Goal: Transaction & Acquisition: Purchase product/service

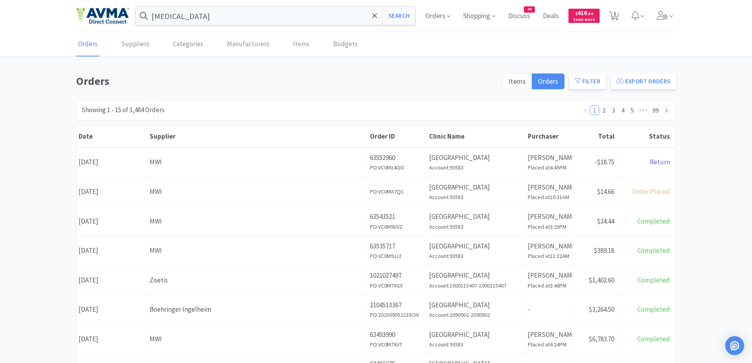
click at [323, 77] on h1 "Orders" at bounding box center [286, 81] width 421 height 18
click at [203, 63] on div "Orders Suppliers Categories Manufacturers Items Budgets Orders Items Orders Fil…" at bounding box center [376, 324] width 752 height 585
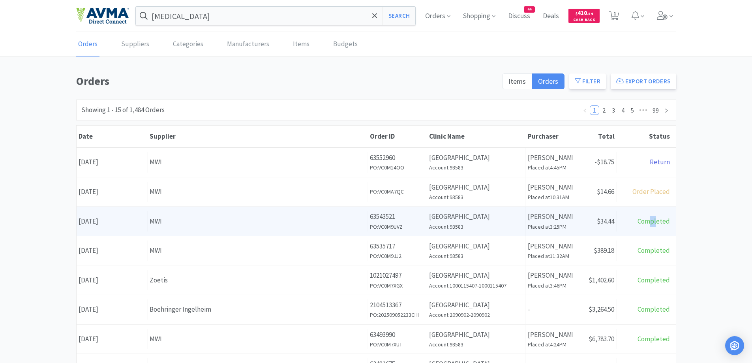
drag, startPoint x: 658, startPoint y: 208, endPoint x: 667, endPoint y: 202, distance: 10.7
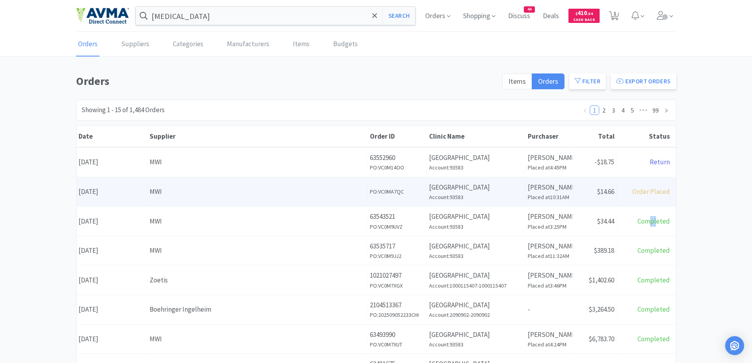
click at [662, 205] on div "Date [DATE] Supplier MWI Order ID 63552960 PO: VC0M14OO Clinic Name [GEOGRAPHIC…" at bounding box center [376, 368] width 599 height 441
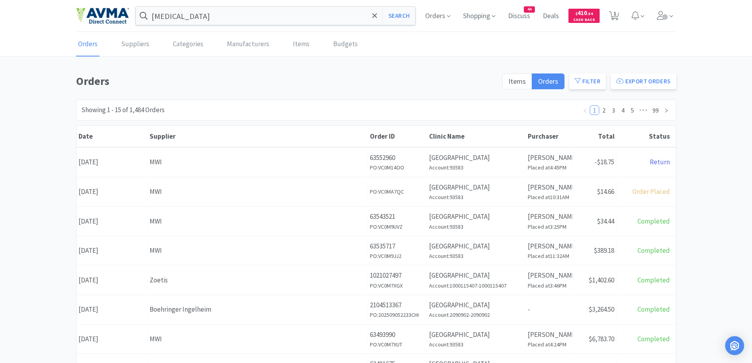
click at [302, 105] on div "Showing 1 - 15 of 1,484 Orders 1 2 3 4 5 ••• 99" at bounding box center [376, 110] width 600 height 21
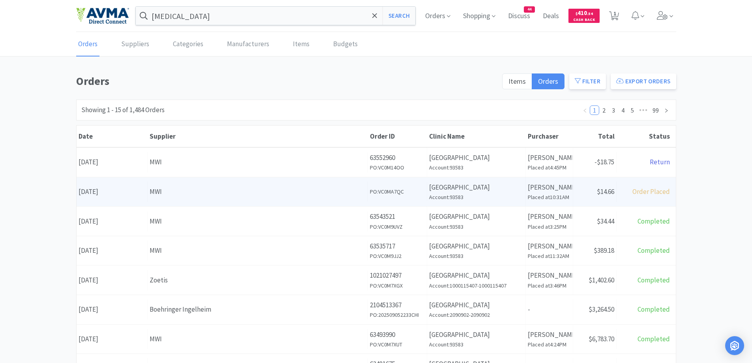
click at [269, 192] on div "MWI" at bounding box center [258, 191] width 216 height 11
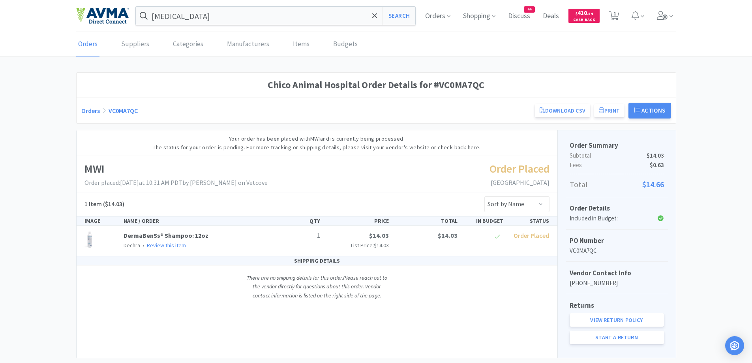
click at [93, 113] on link "Orders" at bounding box center [90, 111] width 19 height 8
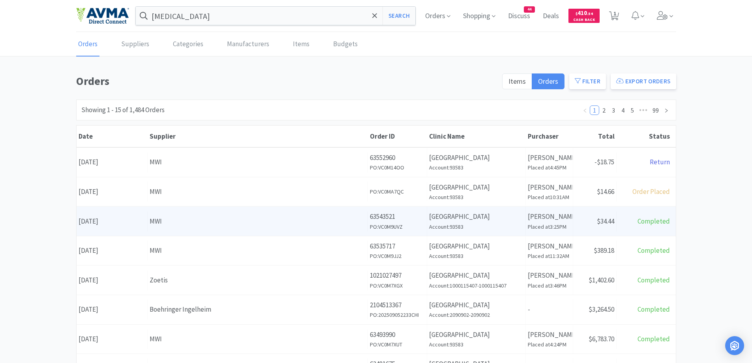
click at [178, 233] on div "Date [DATE] Supplier MWI Order ID 63543521 PO: VC0M9UVZ Clinic Name [GEOGRAPHIC…" at bounding box center [376, 221] width 599 height 29
click at [161, 220] on div "MWI" at bounding box center [258, 221] width 216 height 11
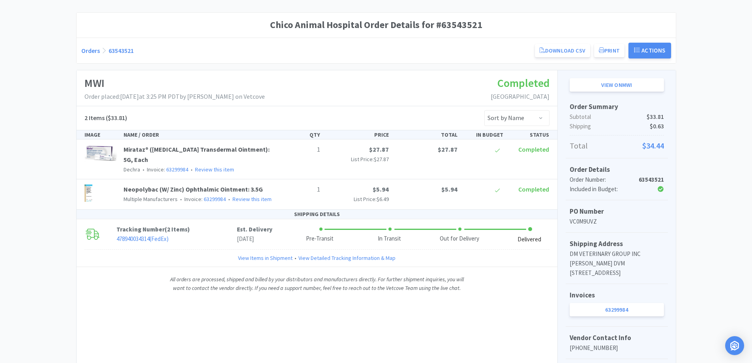
scroll to position [79, 0]
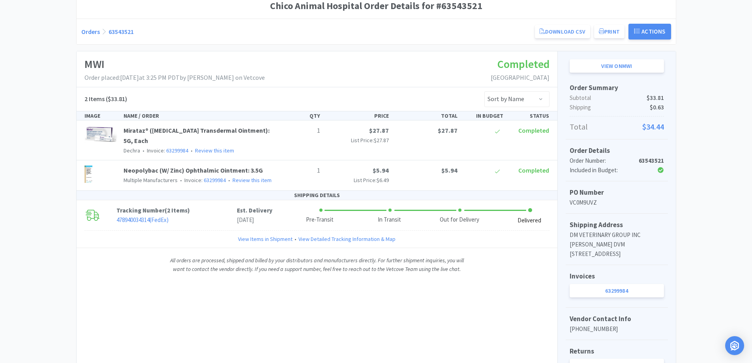
click at [90, 31] on link "Orders" at bounding box center [90, 32] width 19 height 8
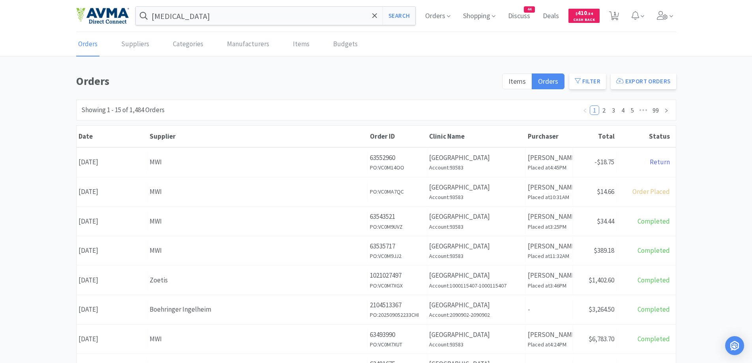
click at [720, 129] on div "Orders Items Orders Filter Export Orders Filters Filter Suppliers All Suppliers…" at bounding box center [376, 344] width 752 height 545
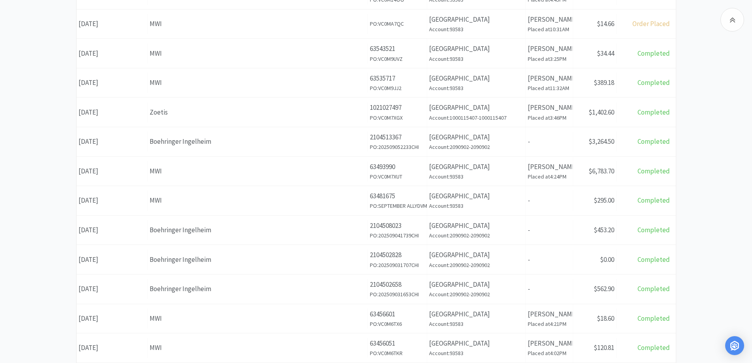
scroll to position [158, 0]
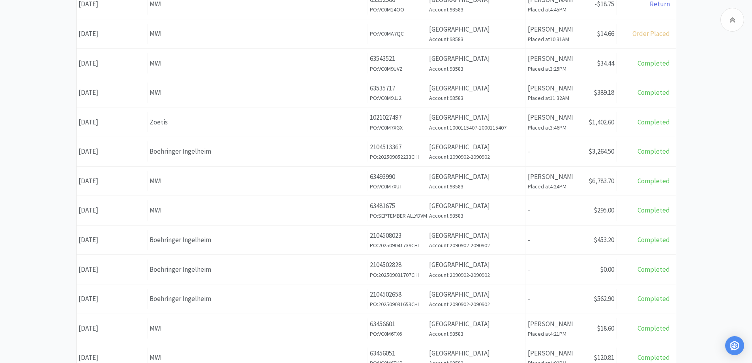
click at [709, 154] on div "Orders Items Orders Filter Export Orders Filters Filter Suppliers All Suppliers…" at bounding box center [376, 186] width 752 height 545
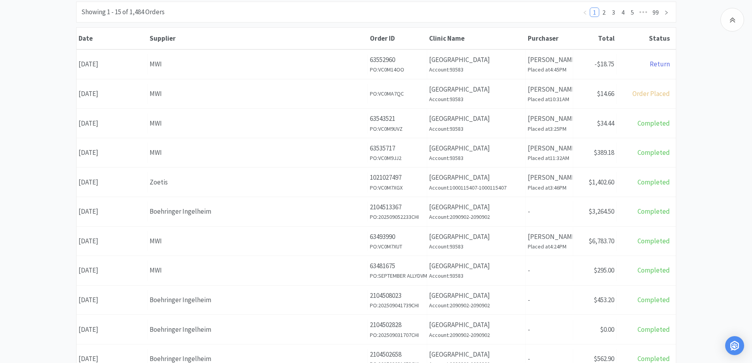
scroll to position [79, 0]
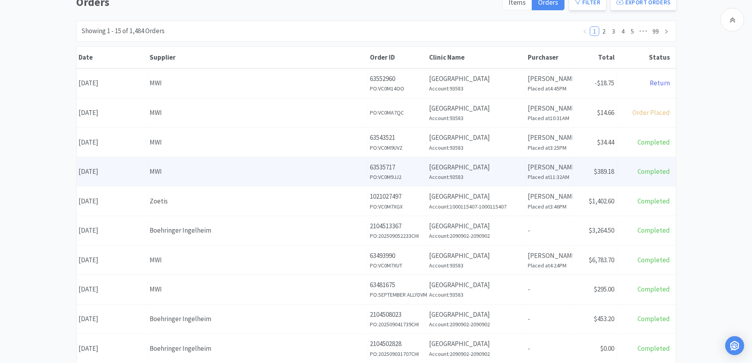
click at [215, 173] on div "MWI" at bounding box center [258, 171] width 216 height 11
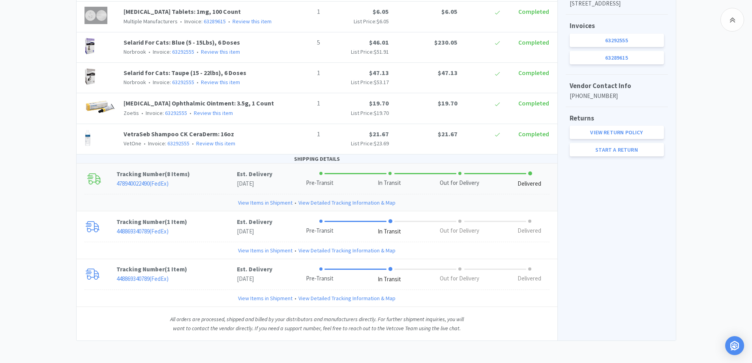
scroll to position [331, 0]
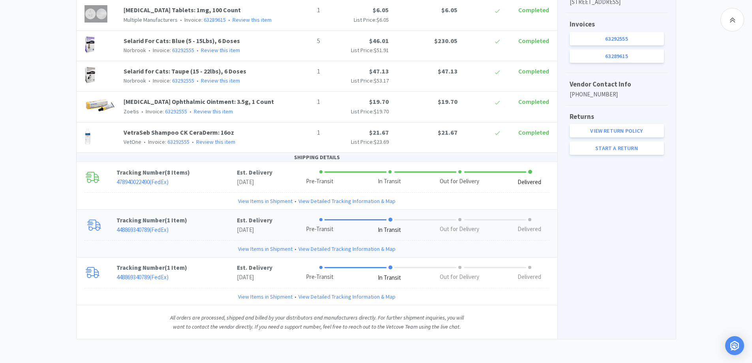
click at [206, 231] on p "448869340789 ( FedEx )" at bounding box center [176, 229] width 120 height 9
click at [195, 274] on p "448869340789 ( FedEx )" at bounding box center [176, 276] width 120 height 9
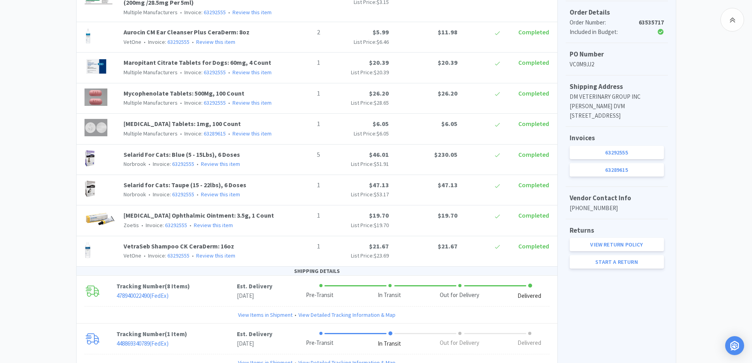
scroll to position [82, 0]
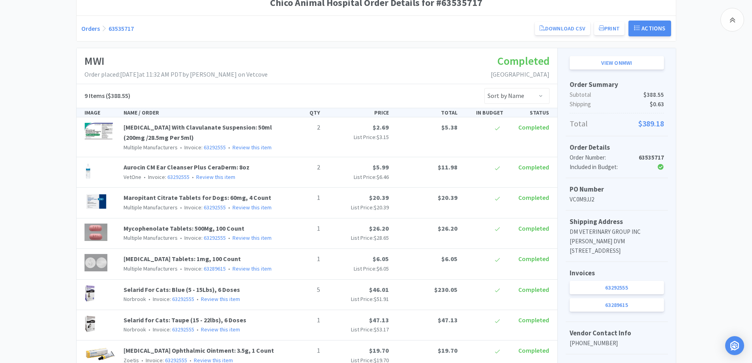
click at [92, 29] on link "Orders" at bounding box center [90, 28] width 19 height 8
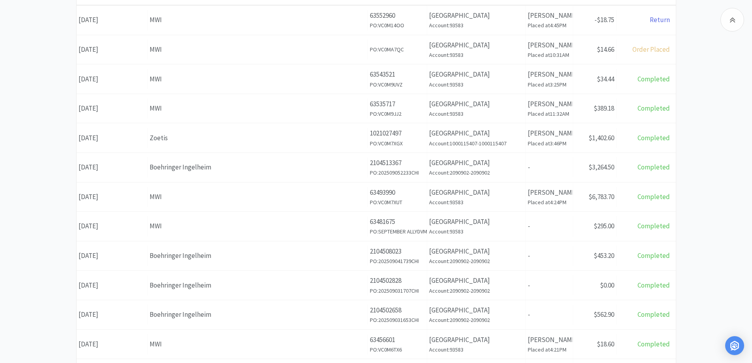
scroll to position [161, 0]
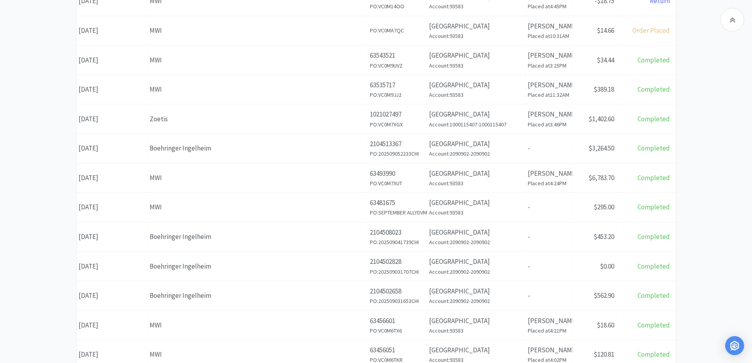
click at [512, 182] on h6 "Account: 93583" at bounding box center [476, 183] width 94 height 9
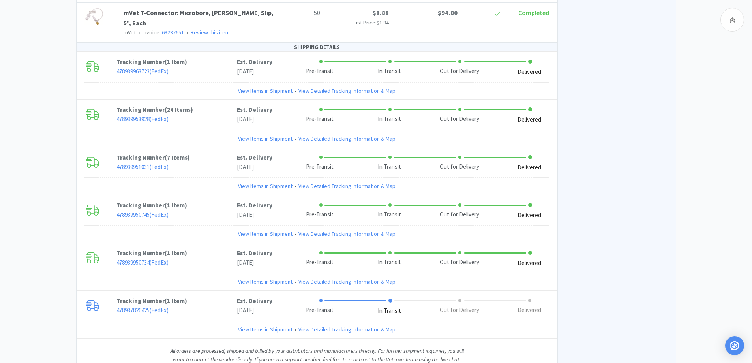
scroll to position [1409, 0]
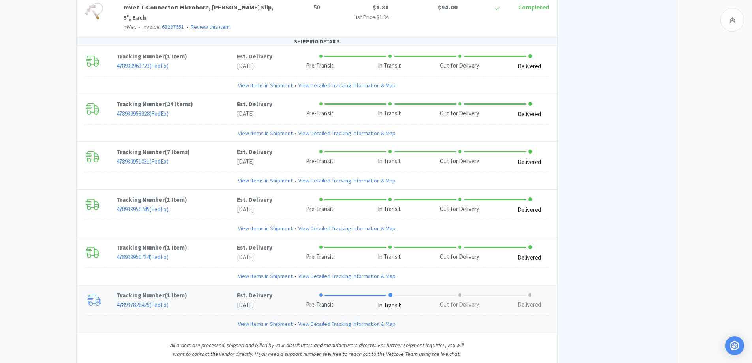
click at [193, 300] on p "478937826425 ( FedEx )" at bounding box center [176, 304] width 120 height 9
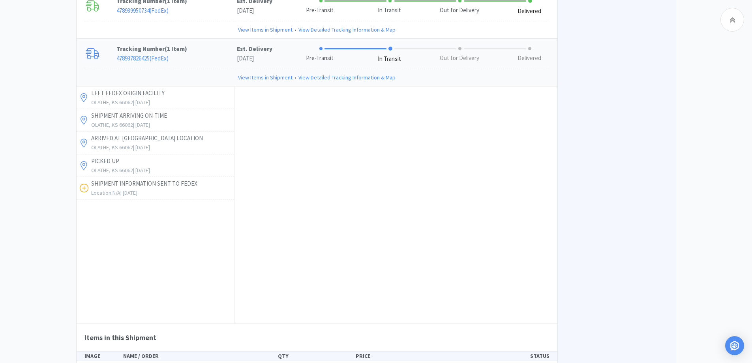
scroll to position [1713, 0]
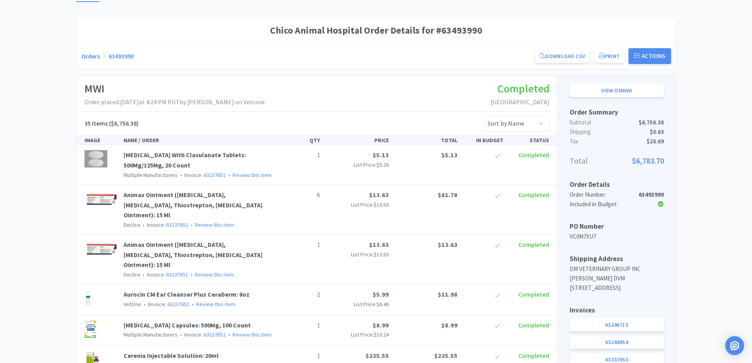
scroll to position [0, 0]
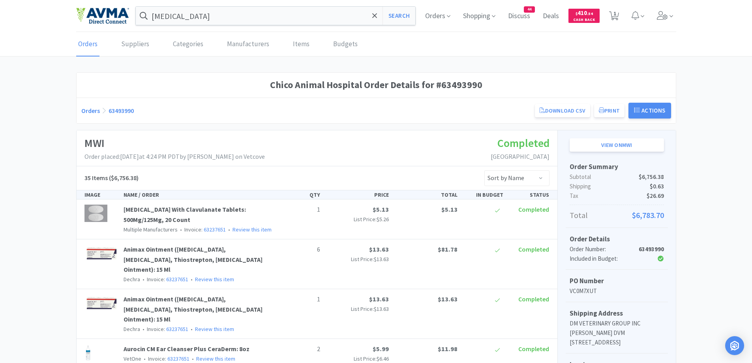
click at [88, 108] on link "Orders" at bounding box center [90, 111] width 19 height 8
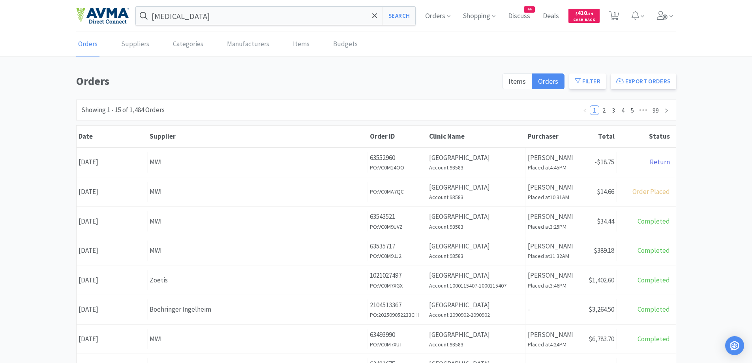
click at [51, 320] on div "Orders Items Orders Filter Export Orders Filters Filter Suppliers All Suppliers…" at bounding box center [376, 344] width 752 height 545
drag, startPoint x: 19, startPoint y: 113, endPoint x: 3, endPoint y: 117, distance: 16.0
click at [19, 113] on div "Orders Items Orders Filter Export Orders Filters Filter Suppliers All Suppliers…" at bounding box center [376, 344] width 752 height 545
click at [207, 79] on h1 "Orders" at bounding box center [286, 81] width 421 height 18
click at [710, 129] on div "Orders Items Orders Filter Export Orders Filters Filter Suppliers All Suppliers…" at bounding box center [376, 344] width 752 height 545
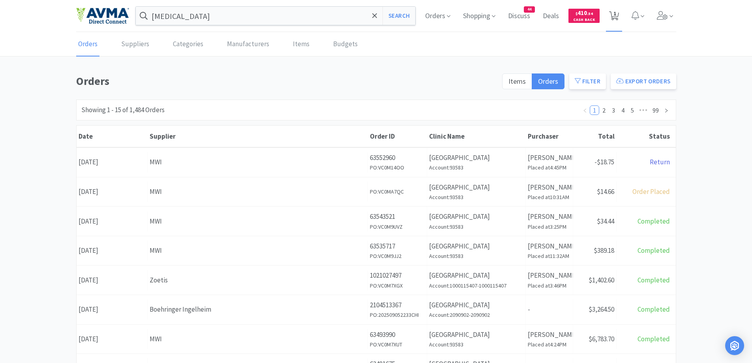
click at [607, 20] on span "1" at bounding box center [614, 16] width 16 height 32
select select "1"
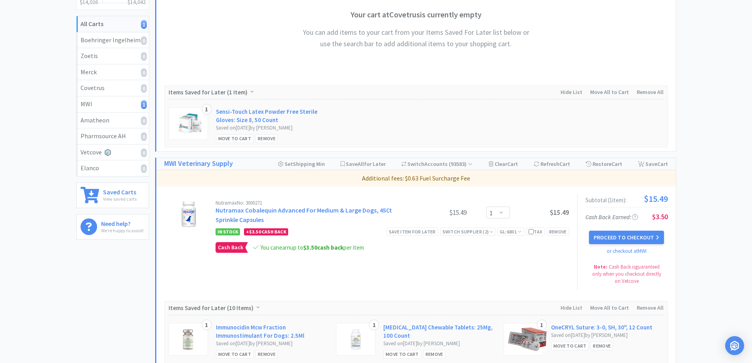
scroll to position [158, 0]
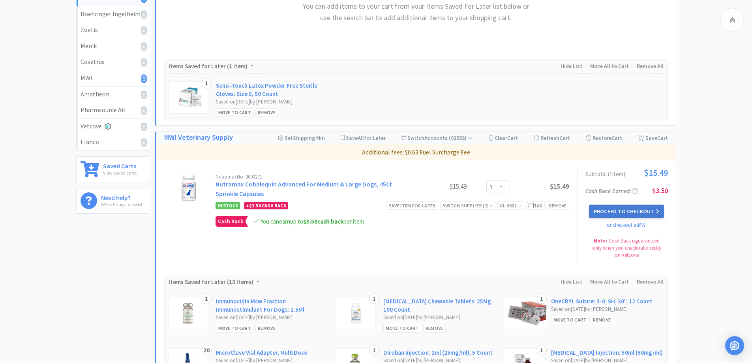
click at [630, 212] on button "Proceed to Checkout" at bounding box center [626, 211] width 75 height 13
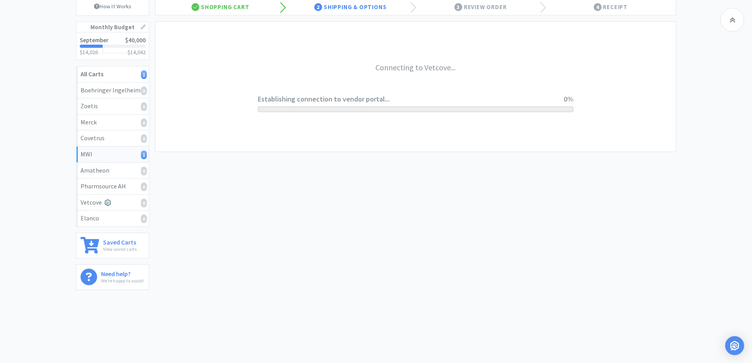
scroll to position [82, 0]
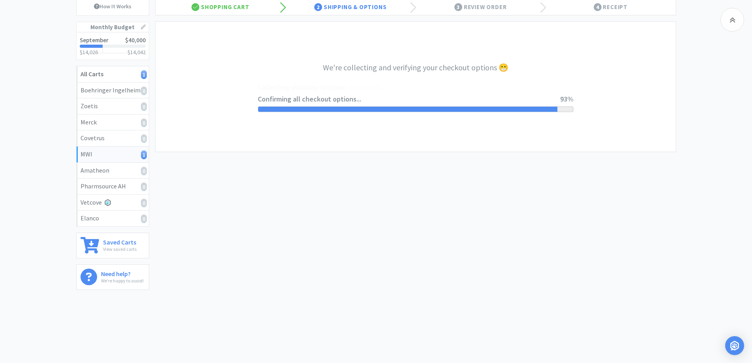
select select "CC_9421154621689816"
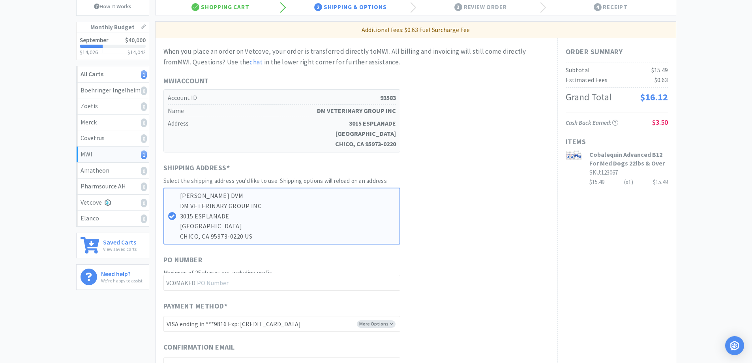
scroll to position [0, 0]
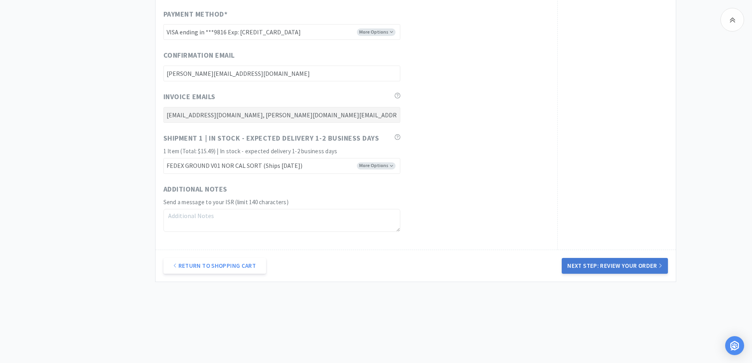
click at [652, 269] on button "Next Step: Review Your Order" at bounding box center [615, 266] width 106 height 16
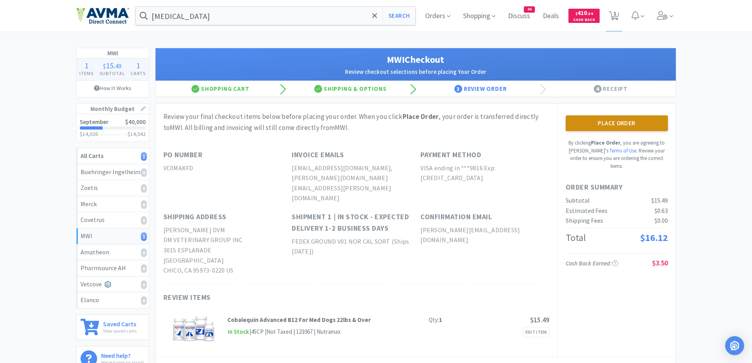
click at [636, 115] on button "Place Order" at bounding box center [617, 123] width 102 height 16
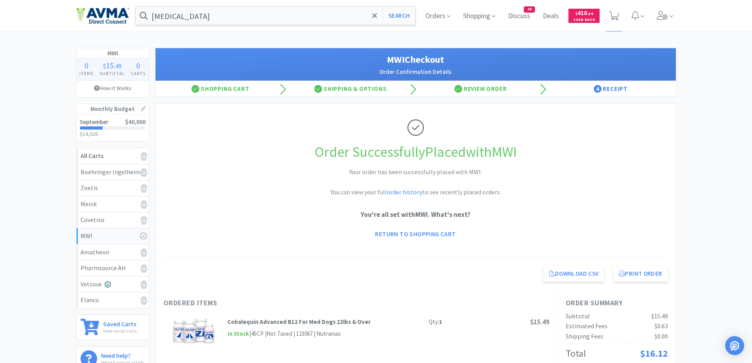
scroll to position [158, 0]
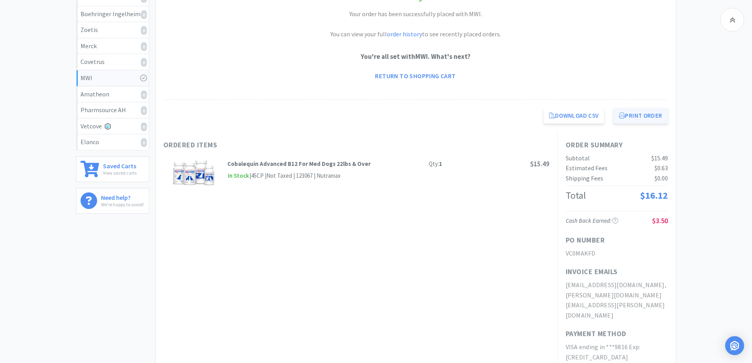
click at [640, 113] on button "Print Order" at bounding box center [641, 116] width 54 height 16
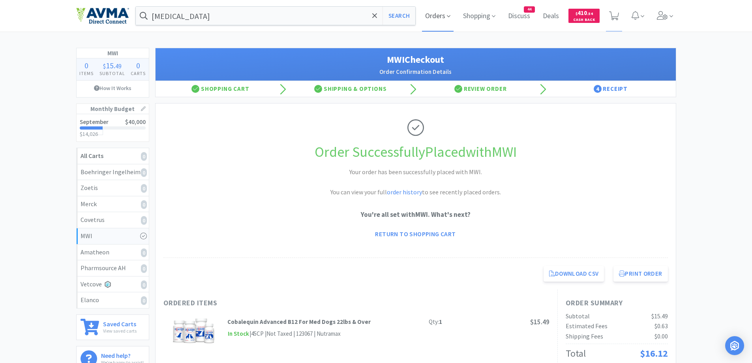
click at [438, 15] on span "Orders" at bounding box center [438, 16] width 32 height 32
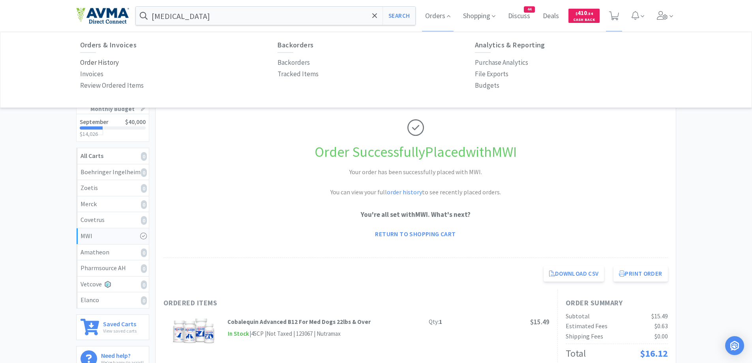
click at [95, 63] on p "Order History" at bounding box center [99, 62] width 39 height 11
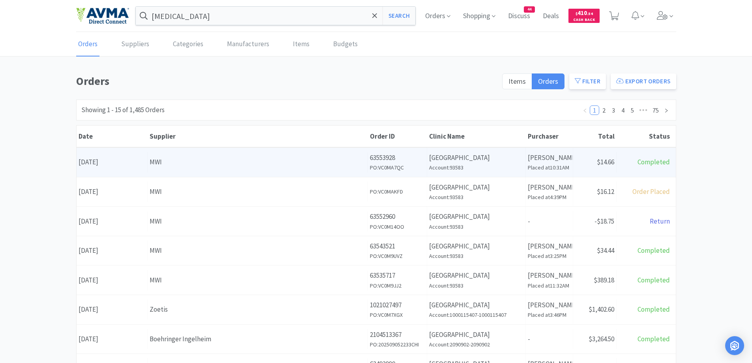
drag, startPoint x: 52, startPoint y: 149, endPoint x: 94, endPoint y: 149, distance: 41.9
click at [52, 149] on div "Orders Items Orders Filter Export Orders Filters Filter Suppliers All Suppliers…" at bounding box center [376, 344] width 752 height 545
click at [159, 165] on div "MWI" at bounding box center [258, 162] width 216 height 11
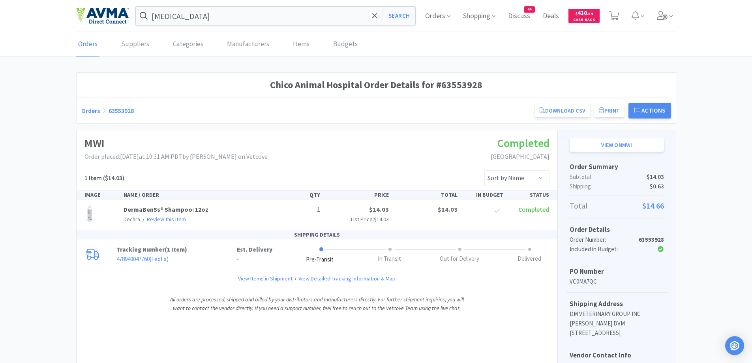
click at [86, 108] on link "Orders" at bounding box center [90, 111] width 19 height 8
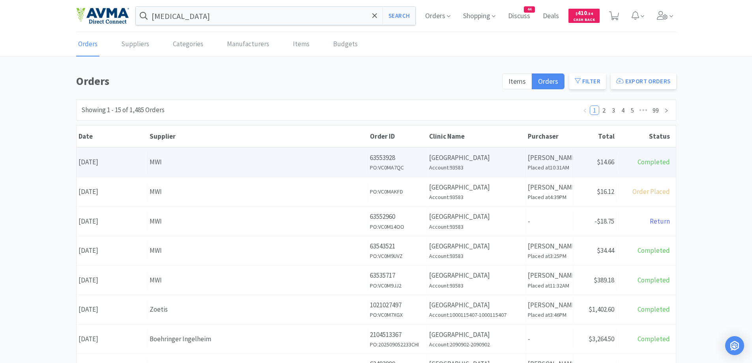
click at [616, 165] on div "Receipt Status $14.66" at bounding box center [594, 162] width 43 height 20
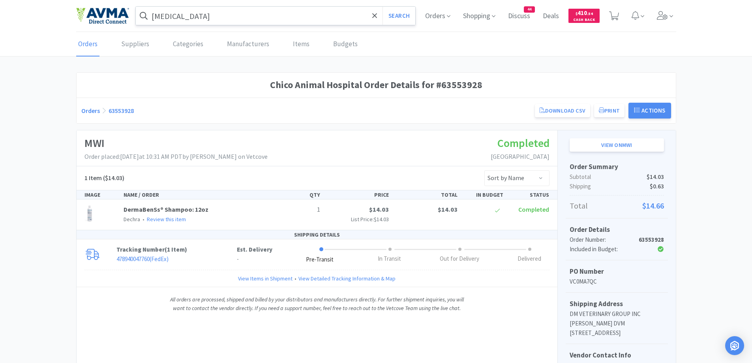
click at [238, 8] on input "[MEDICAL_DATA]" at bounding box center [276, 16] width 280 height 18
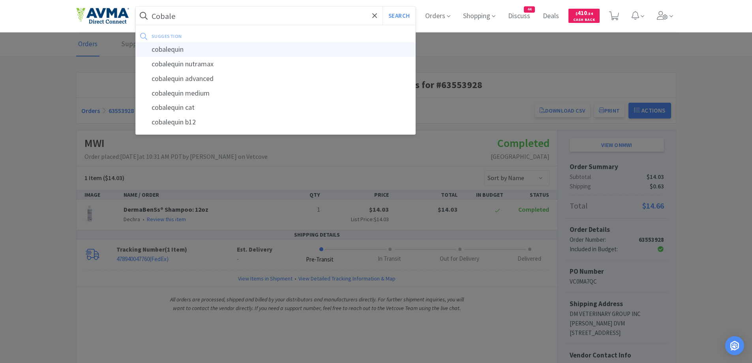
type input "cobalequin"
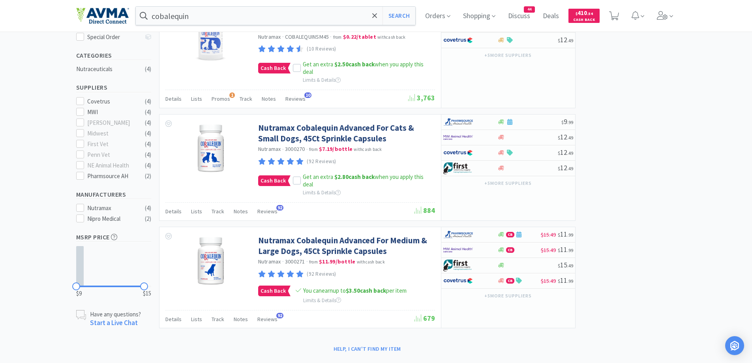
scroll to position [203, 0]
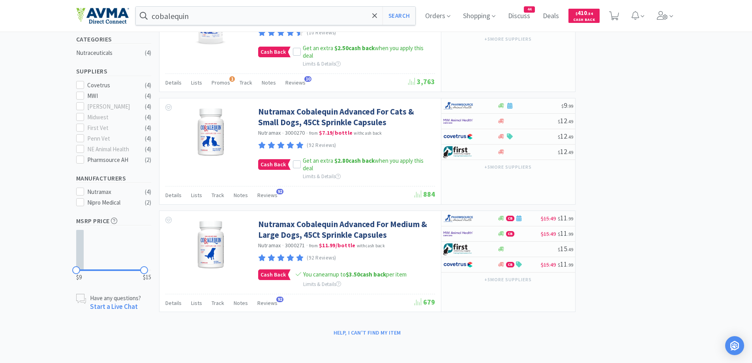
click at [636, 203] on div "× Filter Results Synced Suppliers Only Manufacturers Only Compounds Only Previo…" at bounding box center [376, 92] width 600 height 494
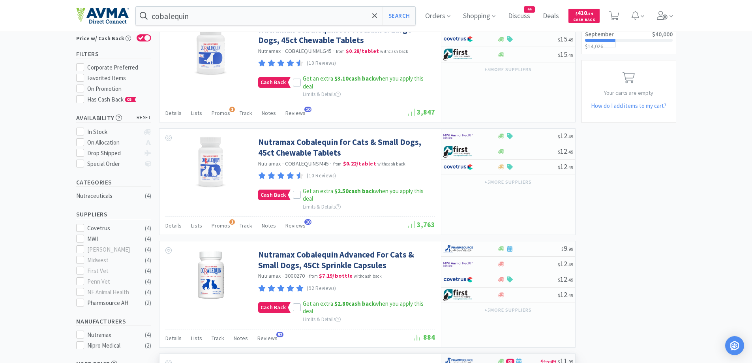
scroll to position [79, 0]
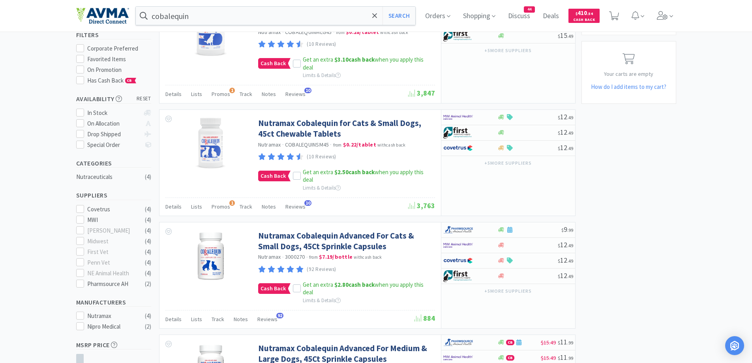
click at [643, 239] on div "× Filter Results Synced Suppliers Only Manufacturers Only Compounds Only Previo…" at bounding box center [376, 216] width 600 height 494
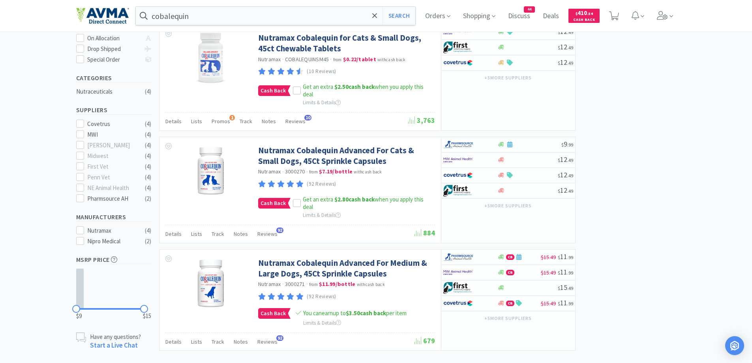
scroll to position [203, 0]
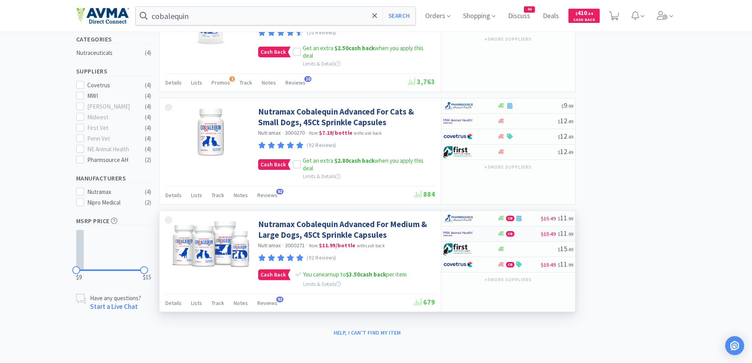
click at [480, 234] on div at bounding box center [464, 233] width 43 height 13
select select "1"
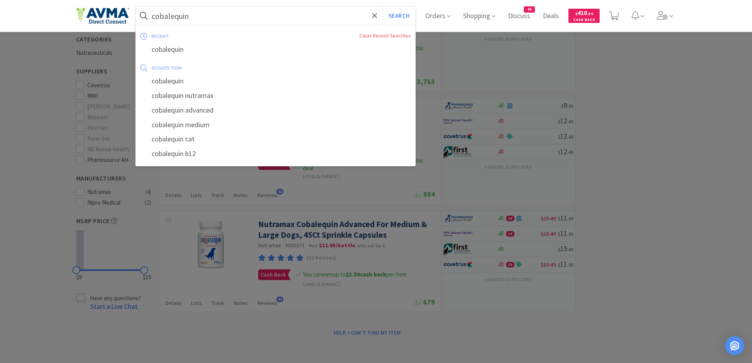
click at [201, 18] on input "cobalequin" at bounding box center [276, 16] width 280 height 18
click at [666, 170] on div at bounding box center [376, 181] width 752 height 363
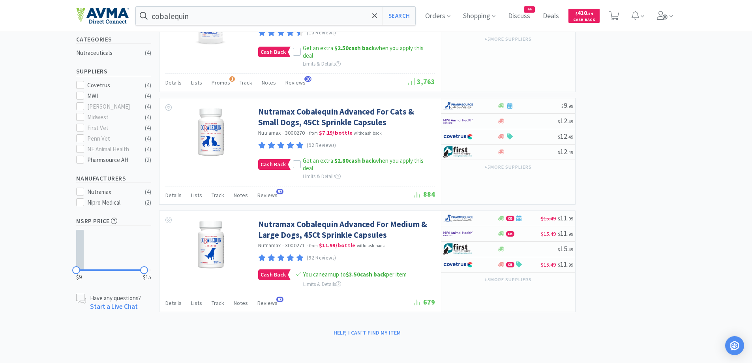
click at [708, 134] on div "× Filter Results Synced Suppliers Only Manufacturers Only Compounds Only Previo…" at bounding box center [376, 92] width 752 height 494
drag, startPoint x: 60, startPoint y: 157, endPoint x: 49, endPoint y: 163, distance: 13.3
click at [60, 157] on div "× Filter Results Synced Suppliers Only Manufacturers Only Compounds Only Previo…" at bounding box center [376, 92] width 752 height 494
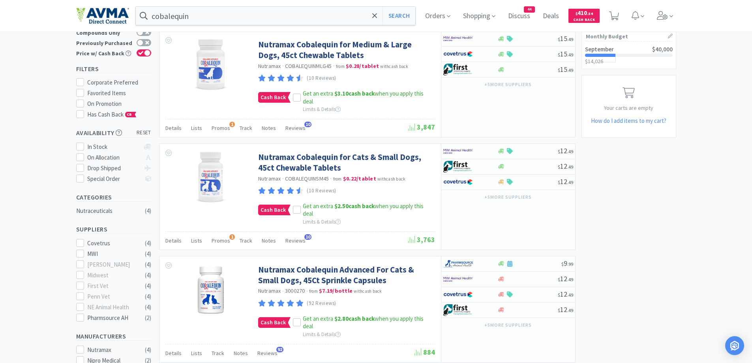
scroll to position [0, 0]
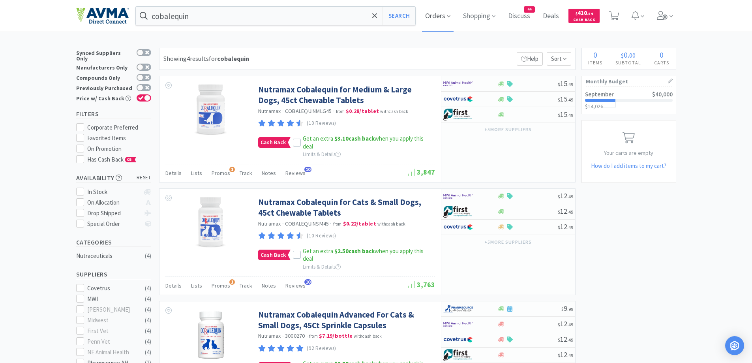
click at [454, 17] on span "Orders" at bounding box center [438, 16] width 32 height 32
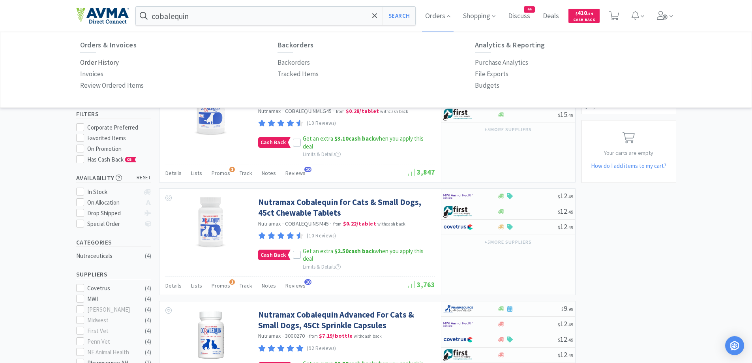
click at [99, 66] on p "Order History" at bounding box center [99, 62] width 39 height 11
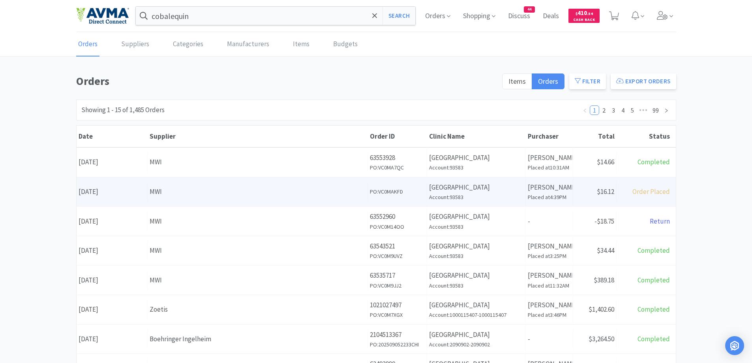
click at [669, 189] on span "Order Placed" at bounding box center [652, 191] width 38 height 9
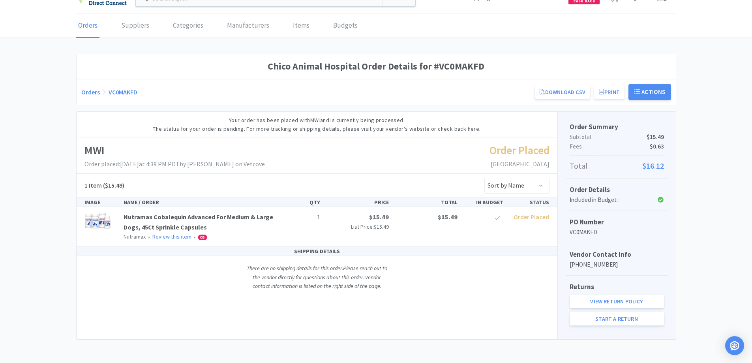
scroll to position [19, 0]
click at [659, 89] on button "Actions" at bounding box center [650, 92] width 43 height 16
click at [719, 95] on div "Chico Animal Hospital Order Details for #VC0MAKFD Orders VC0MAKFD Download CSV …" at bounding box center [376, 195] width 752 height 285
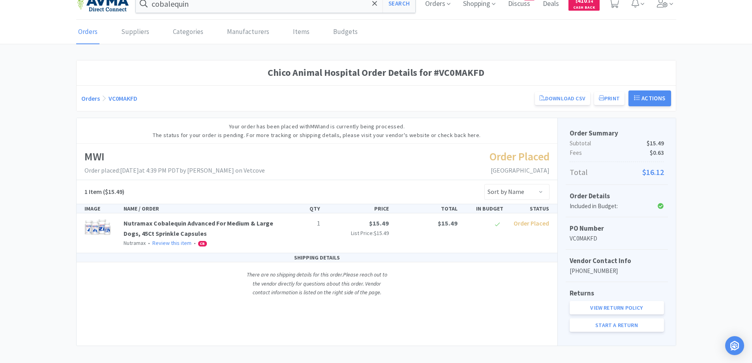
scroll to position [0, 0]
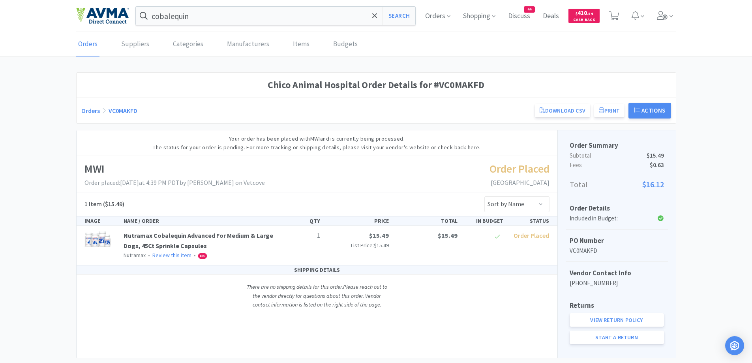
click at [89, 109] on link "Orders" at bounding box center [90, 111] width 19 height 8
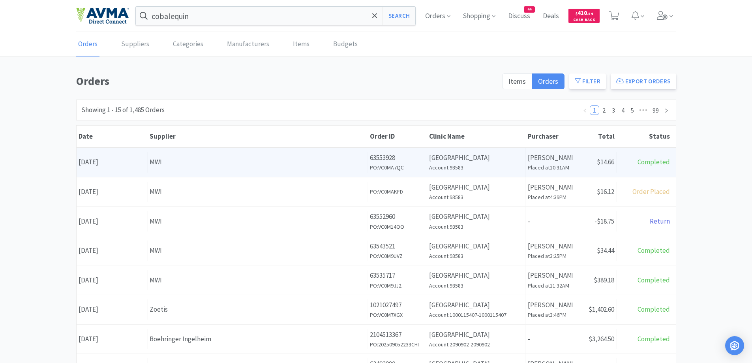
click at [297, 156] on div "Supplier MWI" at bounding box center [258, 162] width 220 height 20
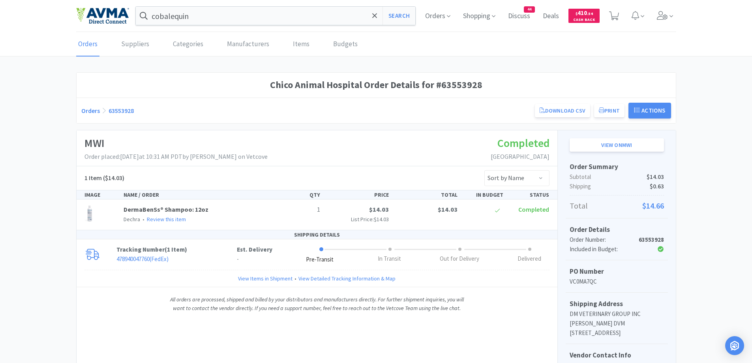
click at [90, 113] on link "Orders" at bounding box center [90, 111] width 19 height 8
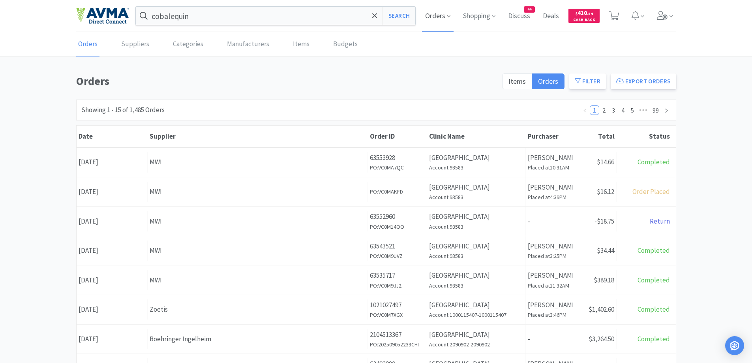
click at [445, 11] on span "Orders" at bounding box center [438, 16] width 32 height 32
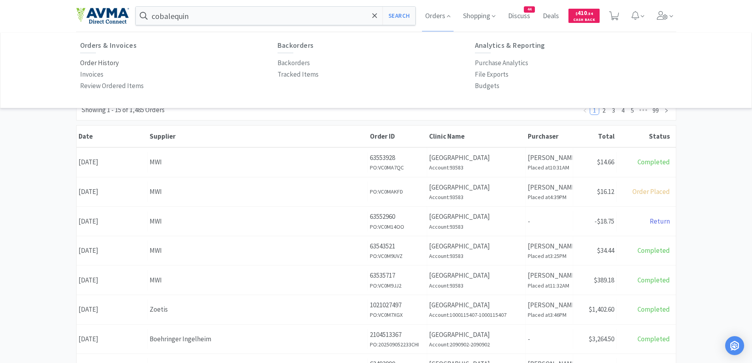
click at [100, 62] on p "Order History" at bounding box center [99, 63] width 39 height 11
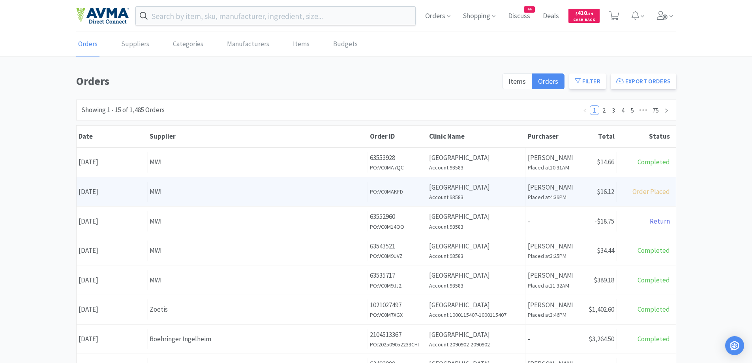
click at [568, 187] on p "[PERSON_NAME]" at bounding box center [549, 187] width 43 height 11
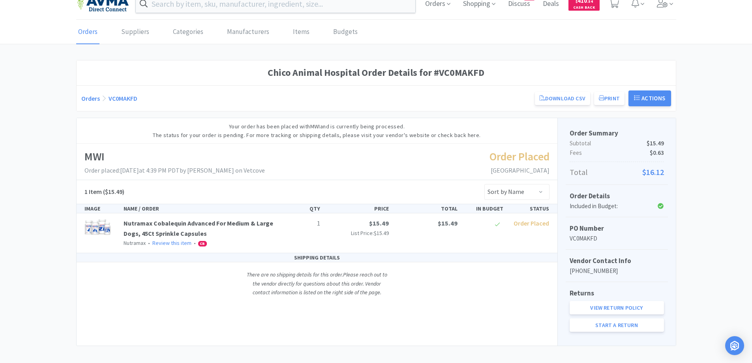
scroll to position [19, 0]
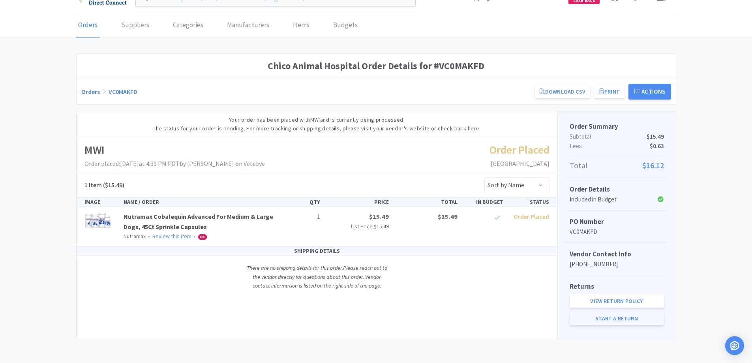
click at [620, 316] on link "Start a Return" at bounding box center [617, 318] width 94 height 13
